Goal: Check status

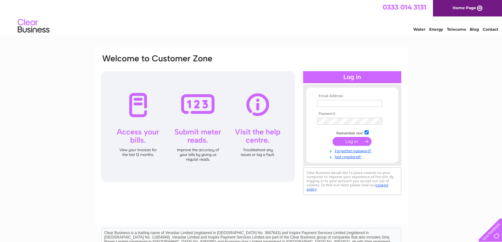
type input "[EMAIL_ADDRESS][DOMAIN_NAME]"
click at [348, 140] on input "submit" at bounding box center [351, 141] width 39 height 9
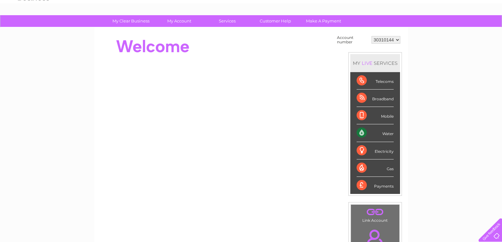
scroll to position [32, 0]
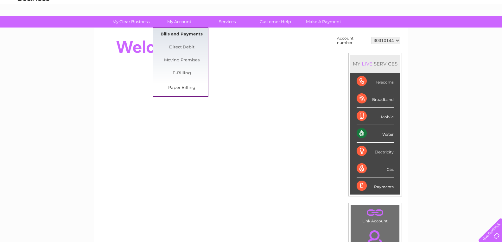
click at [178, 31] on link "Bills and Payments" at bounding box center [181, 34] width 52 height 13
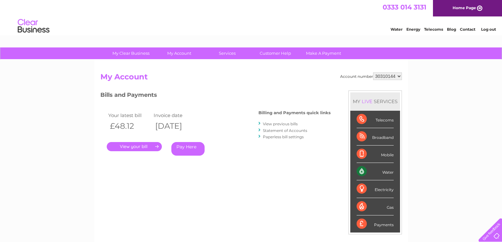
click at [136, 145] on link "." at bounding box center [134, 146] width 55 height 9
